Goal: Find specific page/section: Find specific page/section

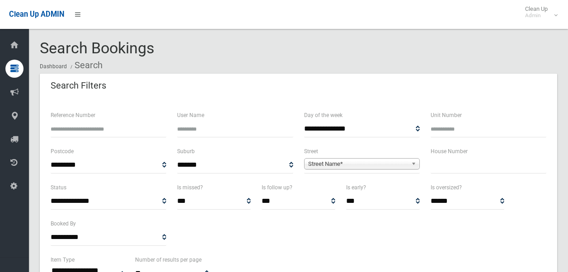
select select
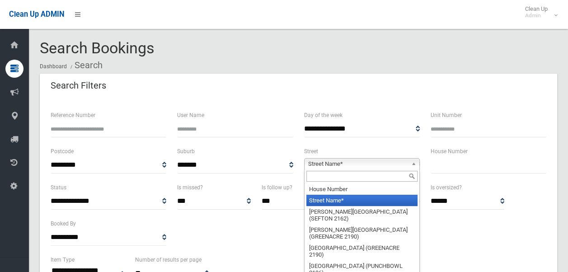
click at [341, 162] on span "Street Name*" at bounding box center [357, 164] width 99 height 11
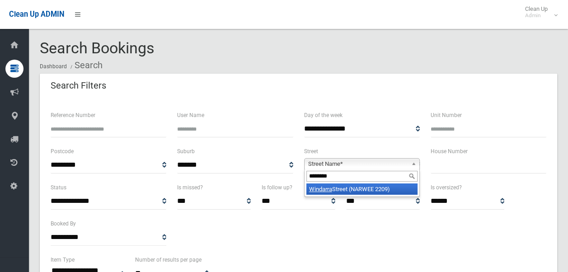
type input "********"
click at [362, 192] on li "Windarra Street (NARWEE 2209)" at bounding box center [361, 188] width 111 height 11
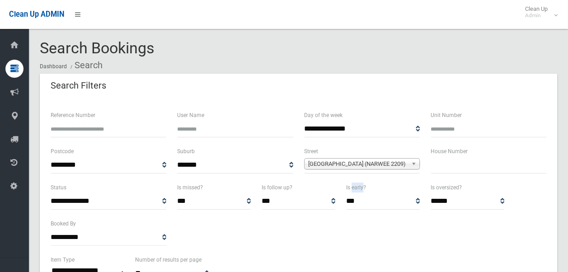
click at [362, 192] on label "Is early?" at bounding box center [356, 188] width 20 height 10
click at [362, 193] on select "*** ***** *********" at bounding box center [383, 201] width 74 height 17
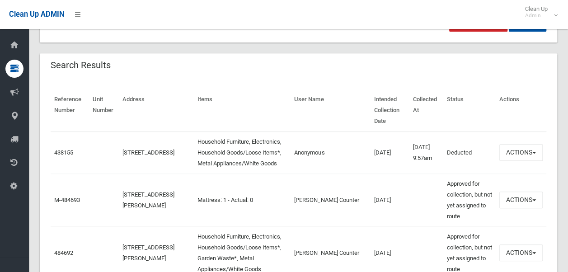
scroll to position [271, 0]
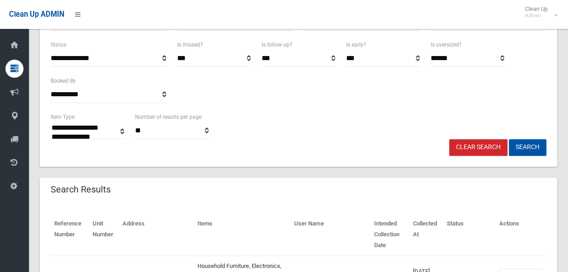
scroll to position [143, 0]
click at [527, 147] on button "Search" at bounding box center [528, 147] width 38 height 17
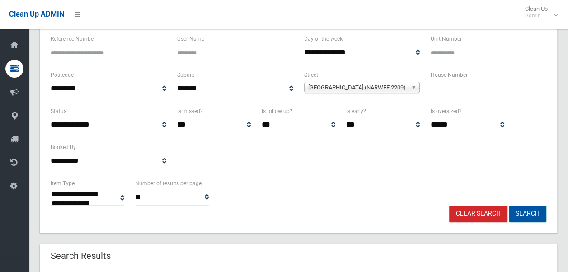
scroll to position [76, 0]
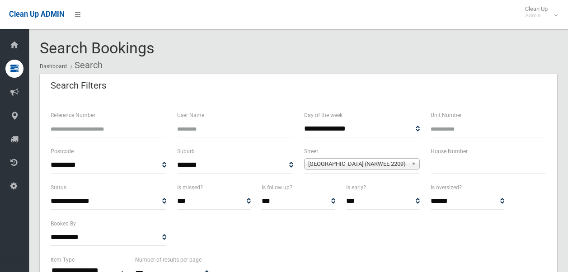
select select
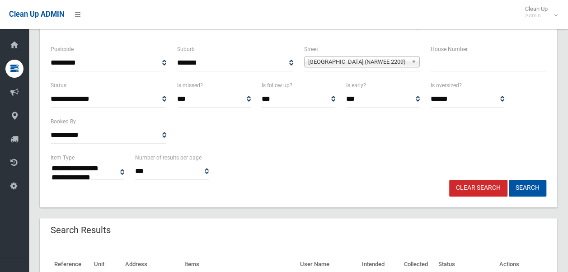
scroll to position [64, 0]
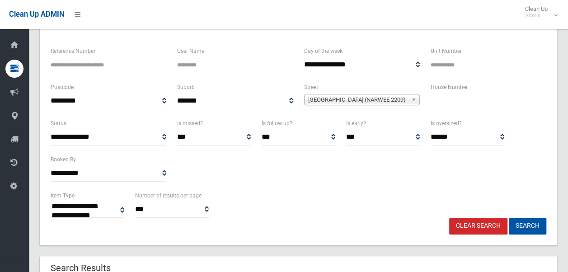
click at [490, 229] on link "Clear Search" at bounding box center [478, 226] width 58 height 17
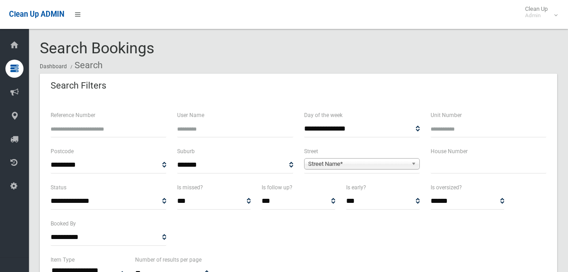
select select
